Goal: Task Accomplishment & Management: Manage account settings

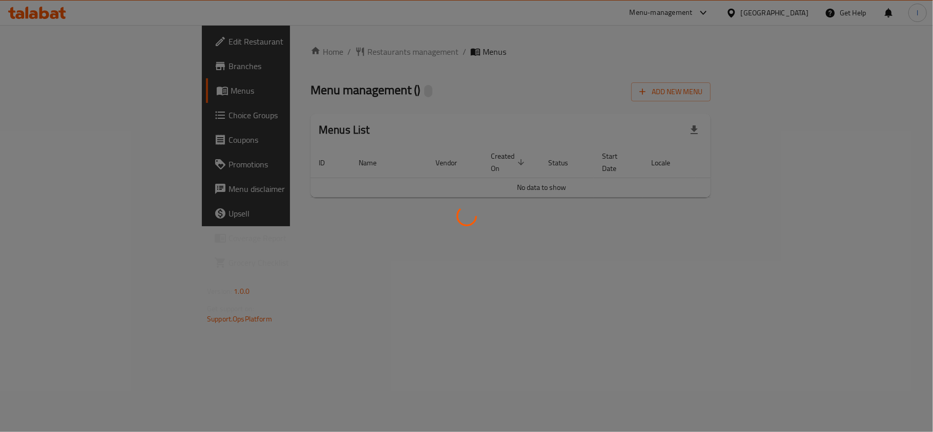
click at [85, 123] on div at bounding box center [466, 216] width 933 height 432
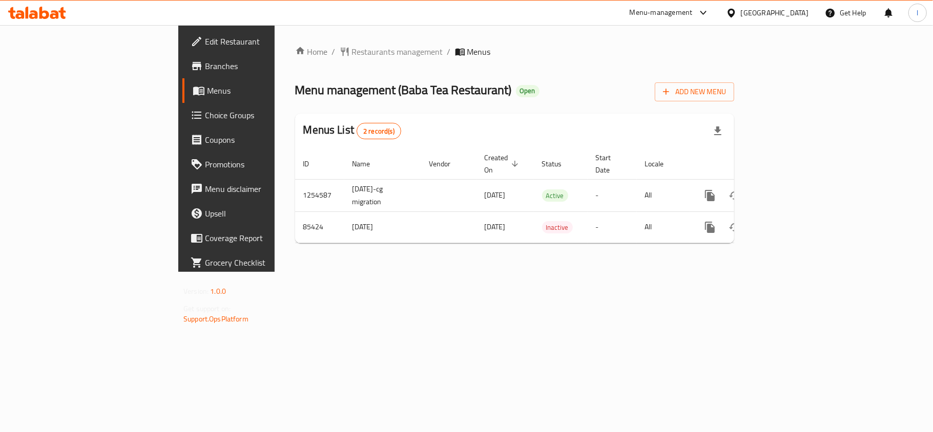
click at [182, 122] on link "Choice Groups" at bounding box center [258, 115] width 152 height 25
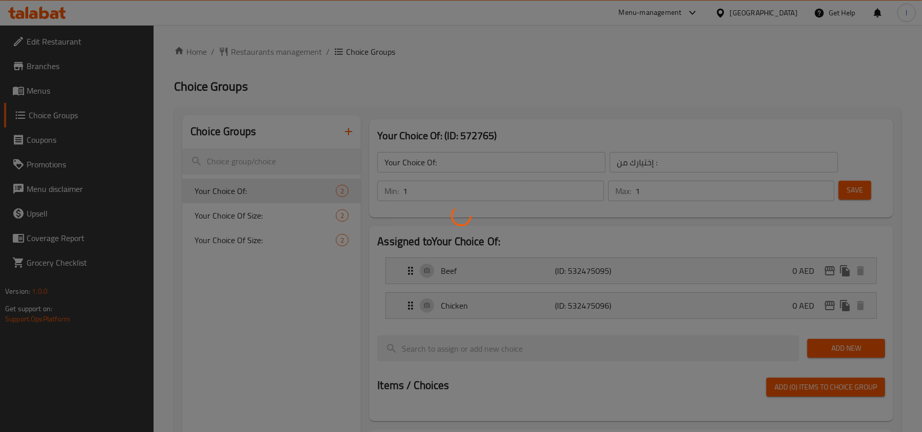
click at [222, 216] on div at bounding box center [461, 216] width 922 height 432
click at [235, 216] on div at bounding box center [461, 216] width 922 height 432
click at [252, 214] on div at bounding box center [461, 216] width 922 height 432
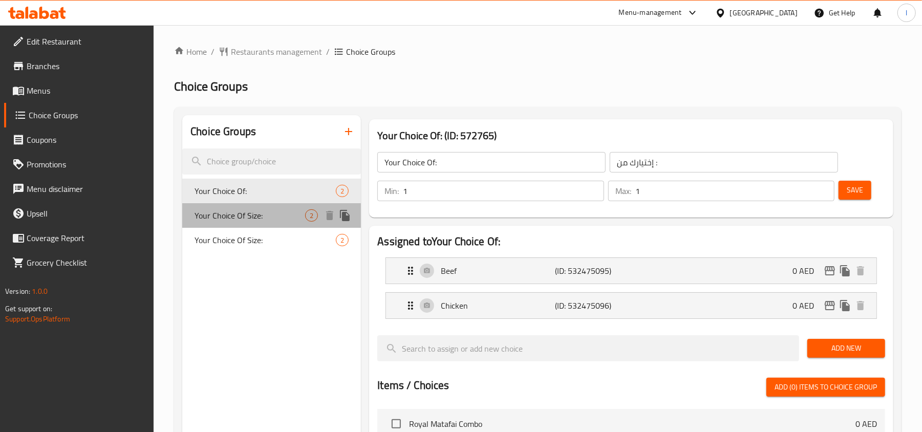
click at [245, 214] on span "Your Choice Of Size:" at bounding box center [250, 215] width 111 height 12
type input "Your Choice Of Size:"
type input "إختيارك من الحجم:"
type input "2"
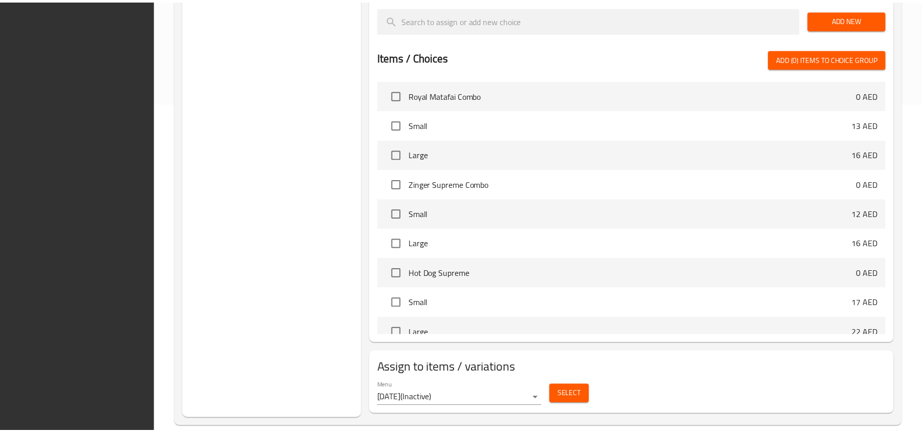
scroll to position [345, 0]
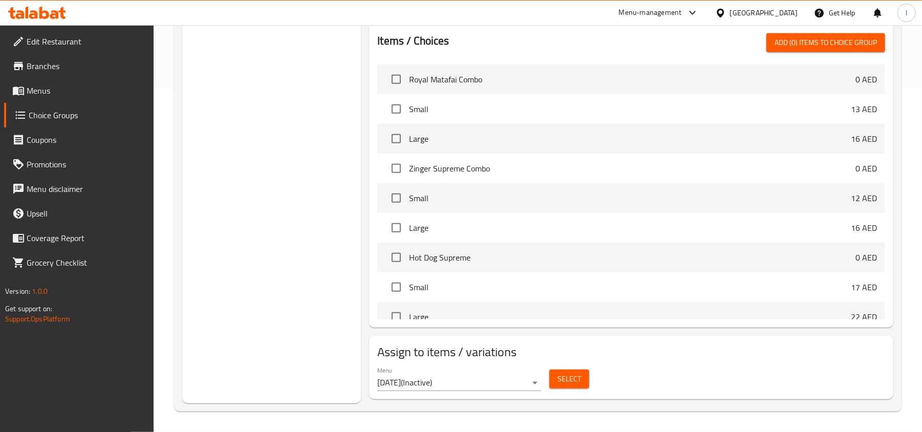
click at [732, 8] on div "[GEOGRAPHIC_DATA]" at bounding box center [764, 12] width 68 height 11
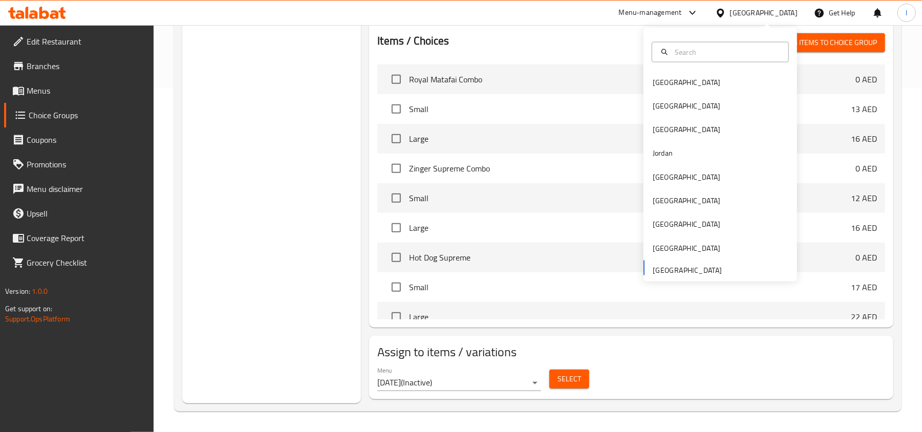
click at [692, 18] on icon at bounding box center [693, 13] width 12 height 12
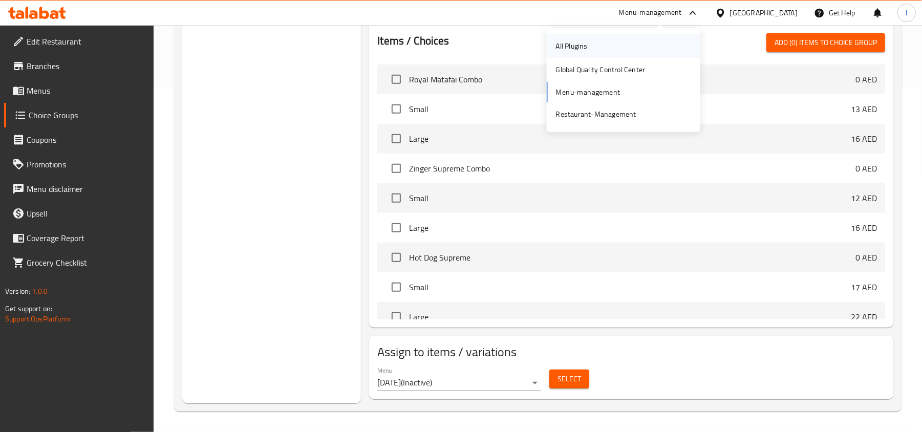
click at [564, 46] on div "All Plugins" at bounding box center [572, 45] width 32 height 11
